Goal: Information Seeking & Learning: Learn about a topic

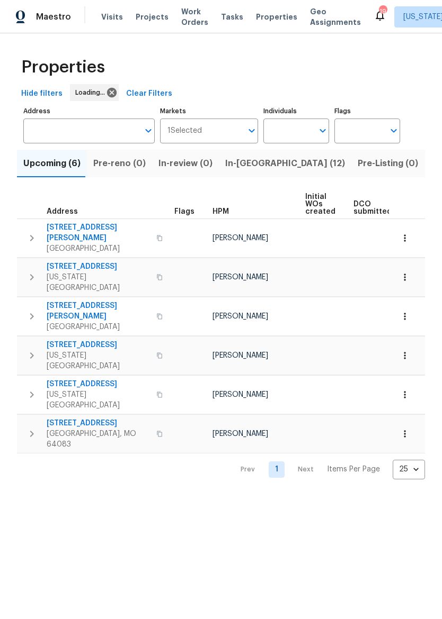
click at [251, 168] on span "In-[GEOGRAPHIC_DATA] (12)" at bounding box center [285, 163] width 120 height 15
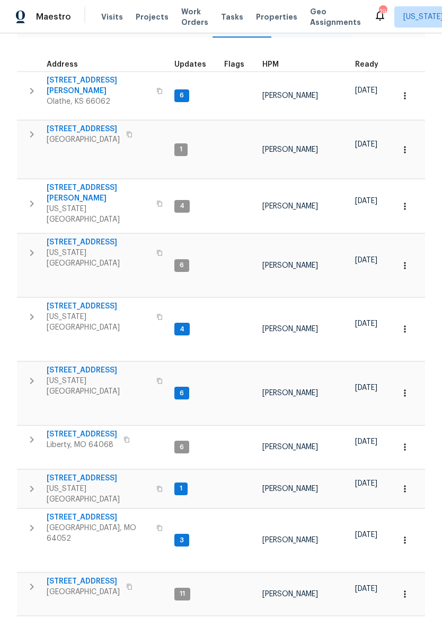
scroll to position [139, 0]
click at [85, 619] on span "2011 N 49th Ter" at bounding box center [98, 625] width 103 height 11
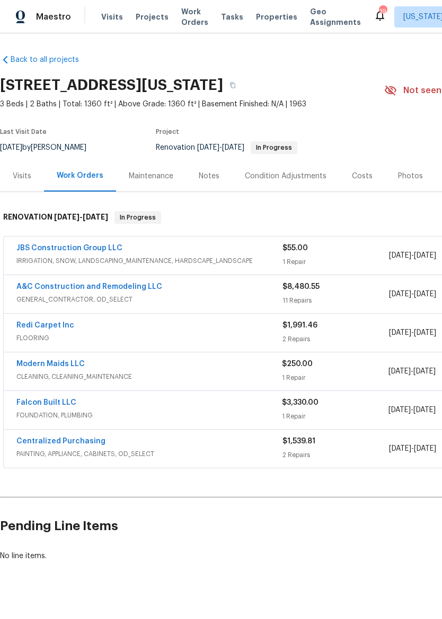
click at [150, 284] on link "A&C Construction and Remodeling LLC" at bounding box center [89, 286] width 146 height 7
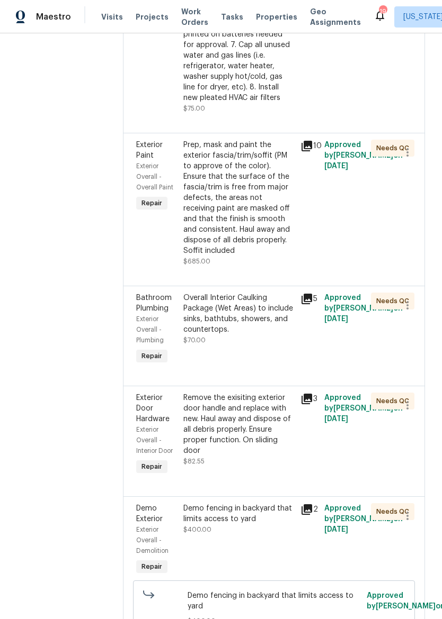
scroll to position [470, 0]
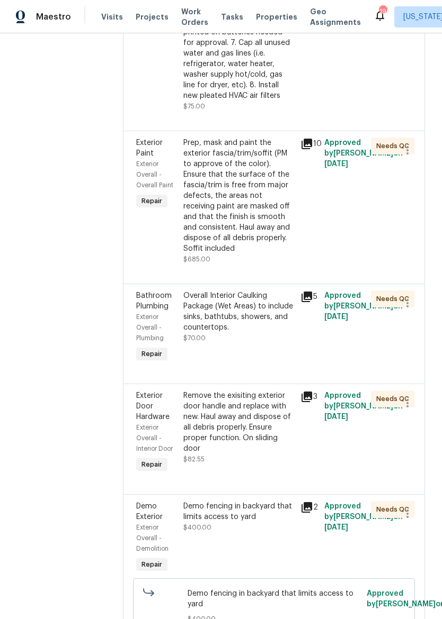
click at [269, 333] on div "Overall Interior Caulking Package (Wet Areas) to include sinks, bathtubs, showe…" at bounding box center [238, 312] width 111 height 42
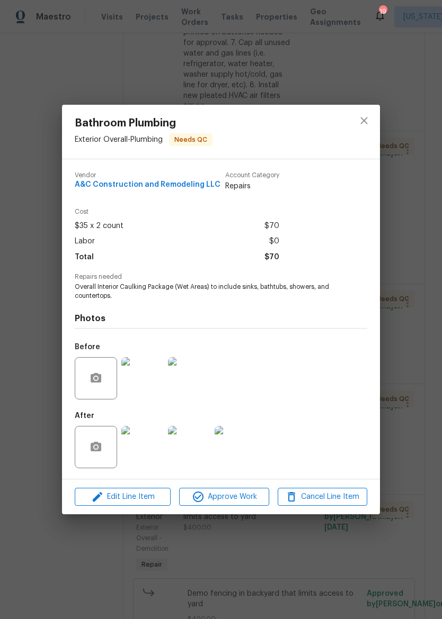
click at [138, 380] on img at bounding box center [142, 378] width 42 height 42
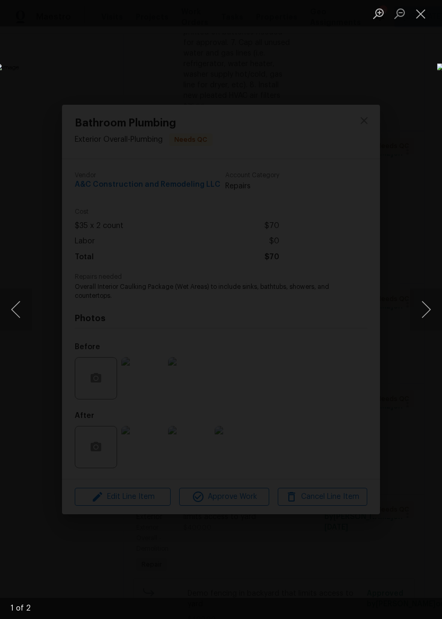
click at [428, 321] on button "Next image" at bounding box center [426, 310] width 32 height 42
click at [413, 21] on button "Close lightbox" at bounding box center [420, 13] width 21 height 19
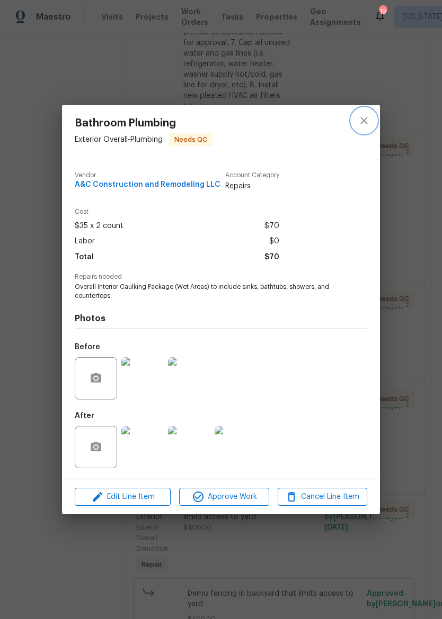
click at [374, 117] on button "close" at bounding box center [363, 120] width 25 height 25
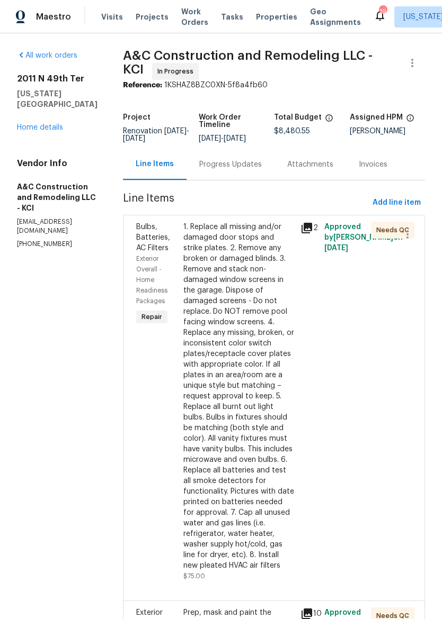
scroll to position [0, 0]
click at [330, 170] on div "Attachments" at bounding box center [310, 164] width 46 height 11
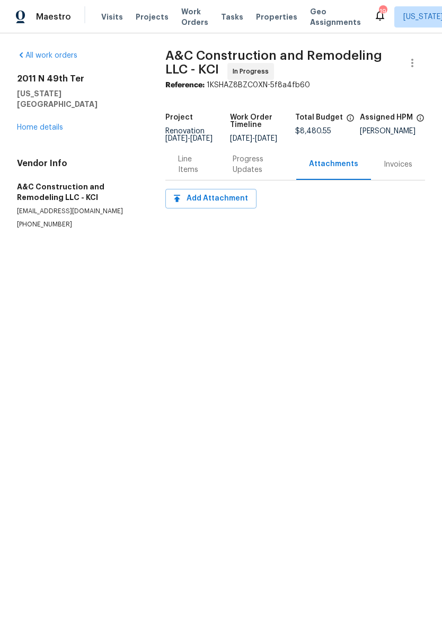
click at [254, 167] on div "Progress Updates" at bounding box center [257, 164] width 51 height 21
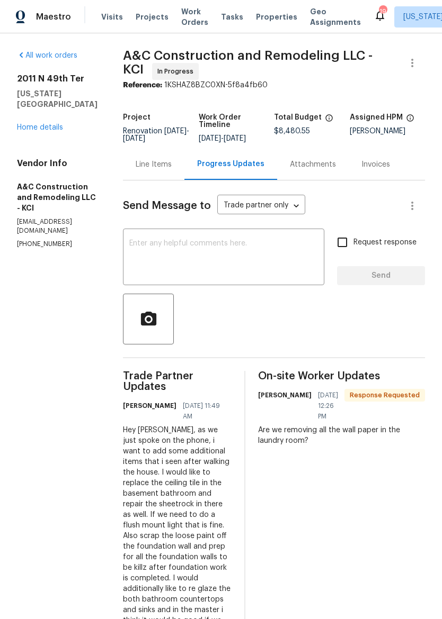
click at [169, 168] on div "Line Items" at bounding box center [154, 164] width 36 height 11
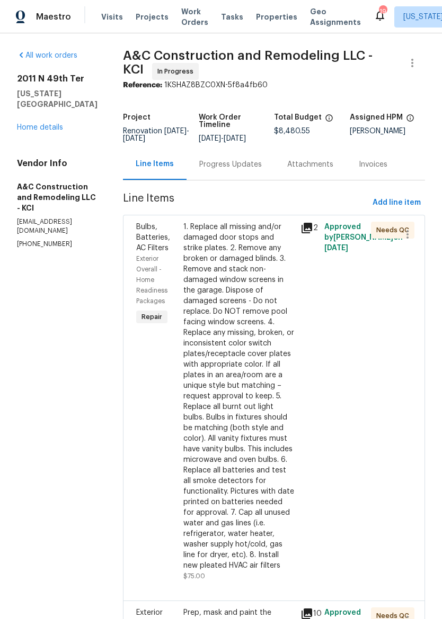
click at [40, 124] on link "Home details" at bounding box center [40, 127] width 46 height 7
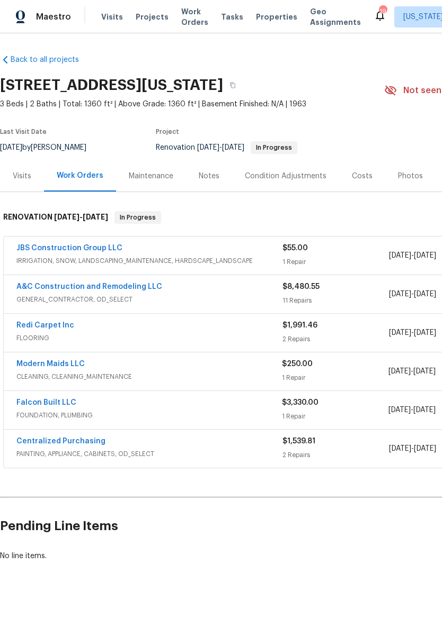
click at [62, 402] on link "Falcon Built LLC" at bounding box center [46, 402] width 60 height 7
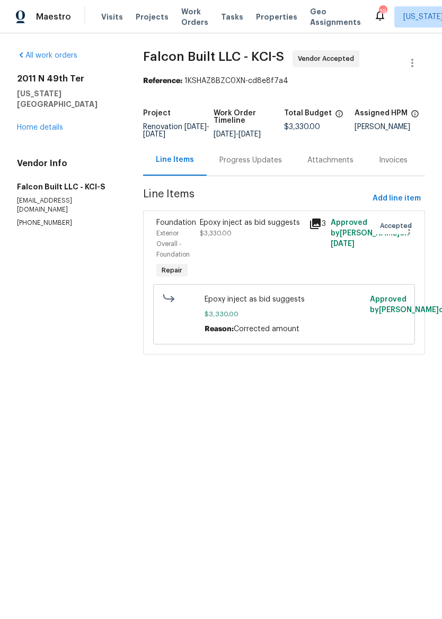
click at [243, 166] on div "Progress Updates" at bounding box center [250, 160] width 62 height 11
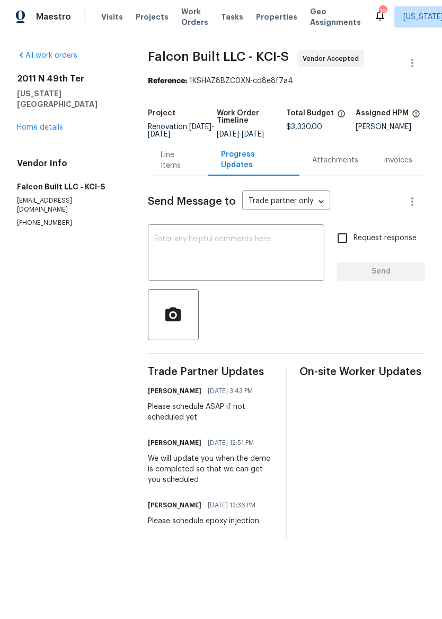
click at [170, 171] on div "Line Items" at bounding box center [177, 160] width 35 height 21
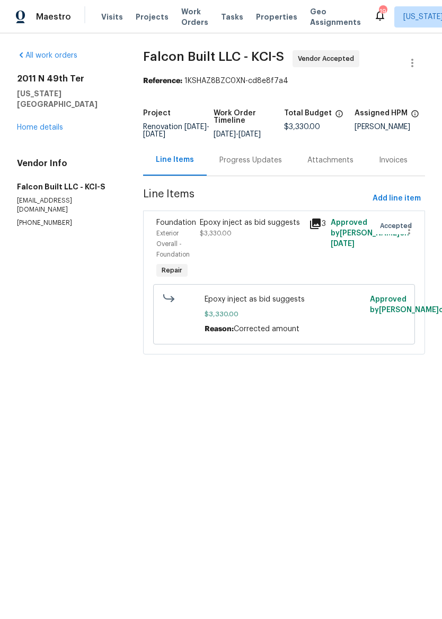
click at [276, 237] on div "Epoxy inject as bid suggests $3,330.00" at bounding box center [251, 228] width 103 height 21
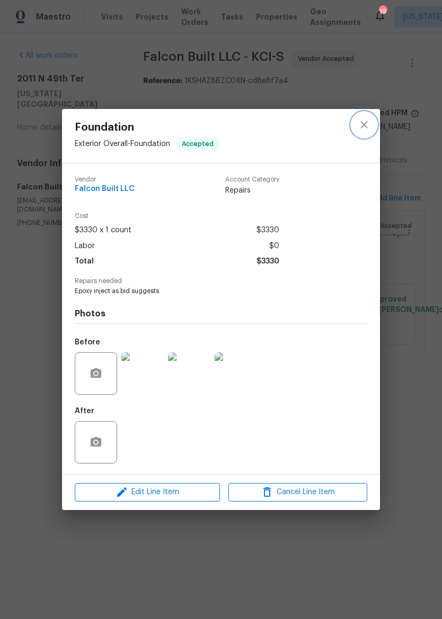
click at [366, 129] on icon "close" at bounding box center [363, 125] width 13 height 13
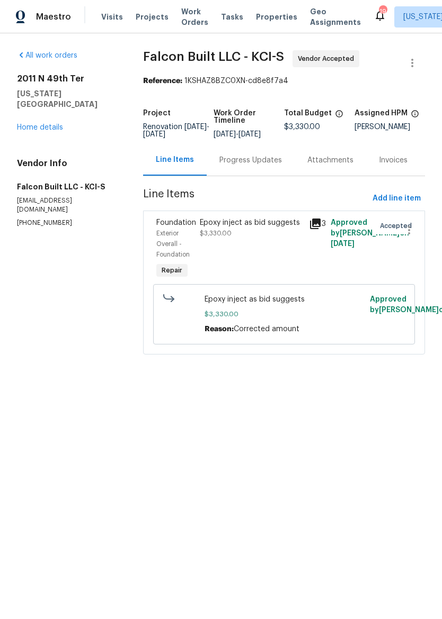
click at [51, 124] on link "Home details" at bounding box center [40, 127] width 46 height 7
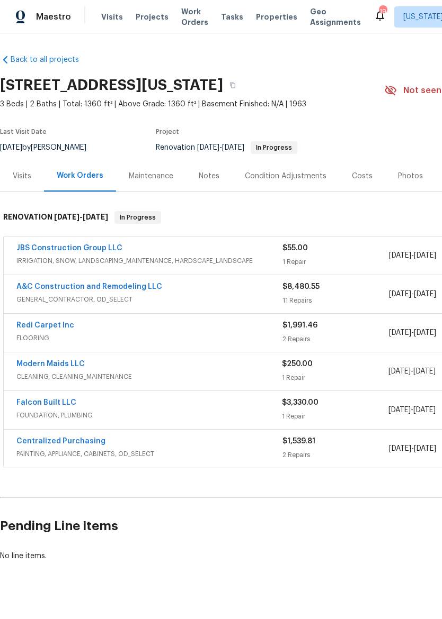
click at [147, 285] on link "A&C Construction and Remodeling LLC" at bounding box center [89, 286] width 146 height 7
